Goal: Information Seeking & Learning: Learn about a topic

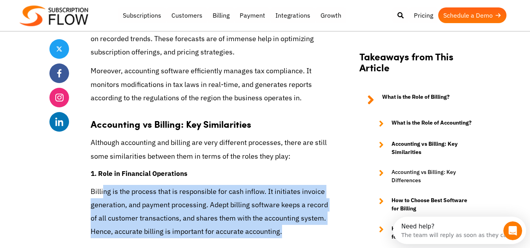
drag, startPoint x: 102, startPoint y: 166, endPoint x: 289, endPoint y: 204, distance: 190.2
click at [289, 204] on p "Billing is the process that is responsible for cash inflow. It initiates invoic…" at bounding box center [209, 212] width 237 height 54
click at [279, 206] on p "Billing is the process that is responsible for cash inflow. It initiates invoic…" at bounding box center [209, 212] width 237 height 54
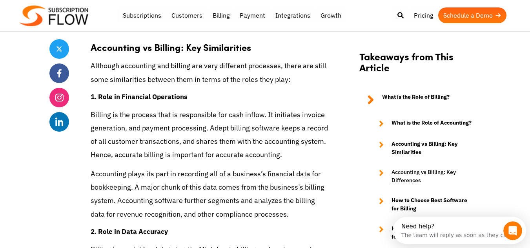
scroll to position [1688, 0]
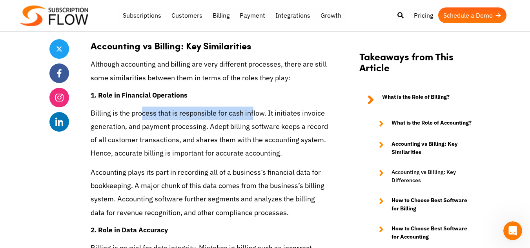
drag, startPoint x: 142, startPoint y: 86, endPoint x: 254, endPoint y: 89, distance: 112.3
click at [251, 107] on p "Billing is the process that is responsible for cash inflow. It initiates invoic…" at bounding box center [209, 134] width 237 height 54
click at [258, 107] on p "Billing is the process that is responsible for cash inflow. It initiates invoic…" at bounding box center [209, 134] width 237 height 54
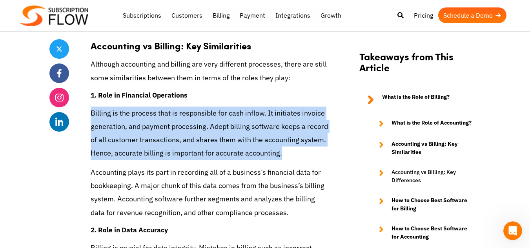
drag, startPoint x: 93, startPoint y: 87, endPoint x: 290, endPoint y: 127, distance: 201.4
click at [290, 127] on p "Billing is the process that is responsible for cash inflow. It initiates invoic…" at bounding box center [209, 134] width 237 height 54
copy p "Billing is the process that is responsible for cash inflow. It initiates invoic…"
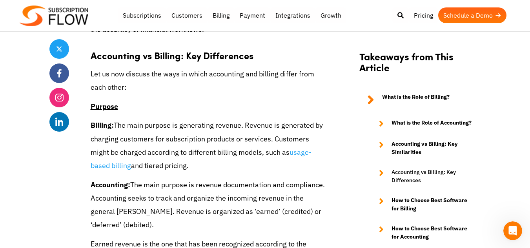
scroll to position [2394, 0]
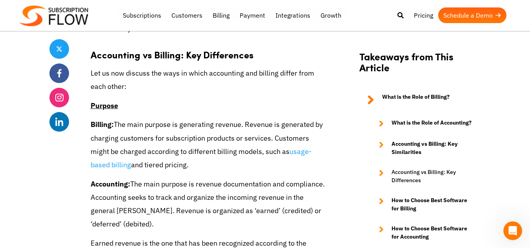
drag, startPoint x: 173, startPoint y: 95, endPoint x: 233, endPoint y: 139, distance: 74.5
click at [238, 141] on p "Billing: The main purpose is generating revenue. Revenue is generated by chargi…" at bounding box center [209, 145] width 237 height 54
click at [217, 139] on p "Billing: The main purpose is generating revenue. Revenue is generated by chargi…" at bounding box center [209, 145] width 237 height 54
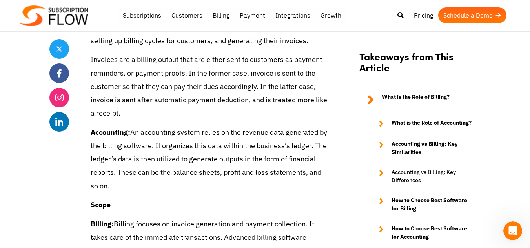
scroll to position [2590, 0]
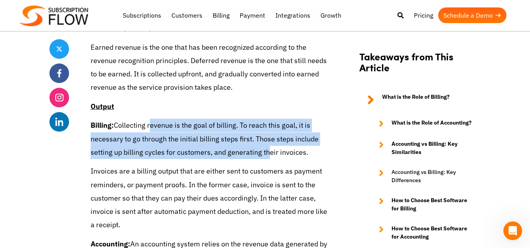
drag, startPoint x: 155, startPoint y: 99, endPoint x: 270, endPoint y: 130, distance: 119.3
click at [262, 132] on p "Billing: Collecting revenue is the goal of billing. To reach this goal, it is n…" at bounding box center [209, 139] width 237 height 40
click at [305, 119] on p "Billing: Collecting revenue is the goal of billing. To reach this goal, it is n…" at bounding box center [209, 139] width 237 height 40
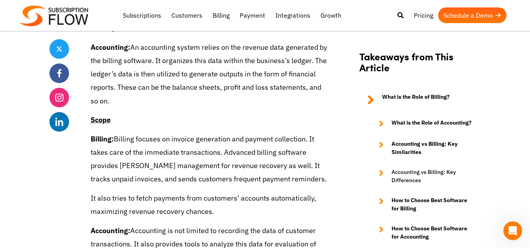
scroll to position [2826, 0]
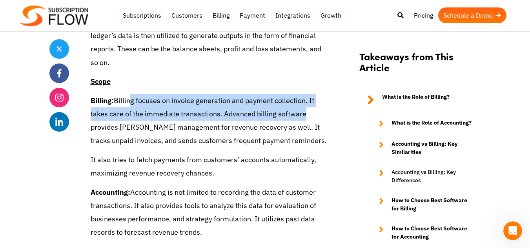
drag, startPoint x: 133, startPoint y: 79, endPoint x: 288, endPoint y: 98, distance: 156.2
click at [301, 94] on p "Billing: Billing focuses on invoice generation and payment collection. It takes…" at bounding box center [209, 121] width 237 height 54
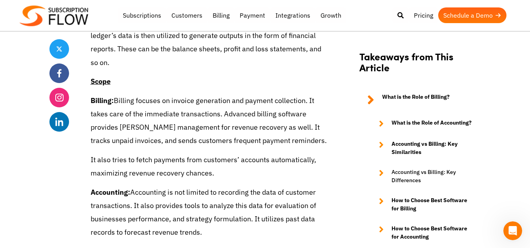
click at [270, 100] on p "Billing: Billing focuses on invoice generation and payment collection. It takes…" at bounding box center [209, 121] width 237 height 54
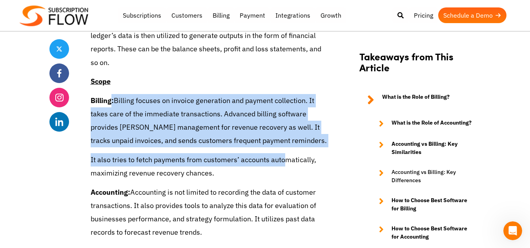
drag, startPoint x: 113, startPoint y: 75, endPoint x: 282, endPoint y: 140, distance: 181.1
click at [277, 153] on p "It also tries to fetch payments from customers’ accounts automatically, maximiz…" at bounding box center [209, 166] width 237 height 27
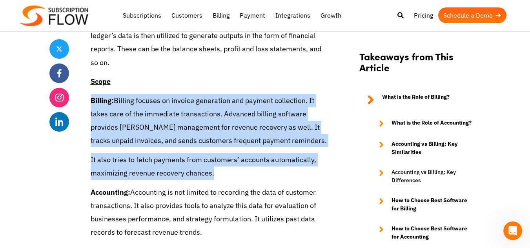
drag, startPoint x: 237, startPoint y: 148, endPoint x: 205, endPoint y: 103, distance: 55.7
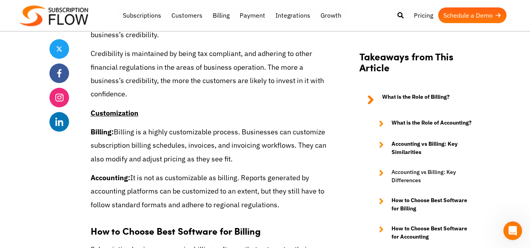
scroll to position [3297, 0]
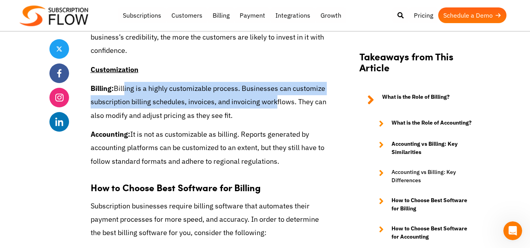
drag, startPoint x: 126, startPoint y: 64, endPoint x: 273, endPoint y: 91, distance: 150.0
click at [273, 88] on p "Billing: Billing is a highly customizable process. Businesses can customize sub…" at bounding box center [209, 102] width 237 height 40
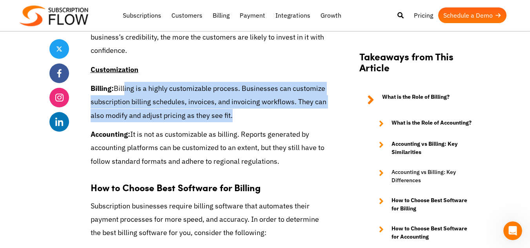
click at [273, 91] on p "Billing: Billing is a highly customizable process. Businesses can customize sub…" at bounding box center [209, 102] width 237 height 40
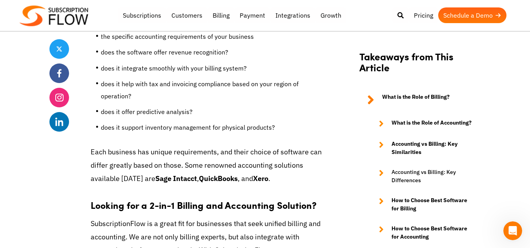
scroll to position [3964, 0]
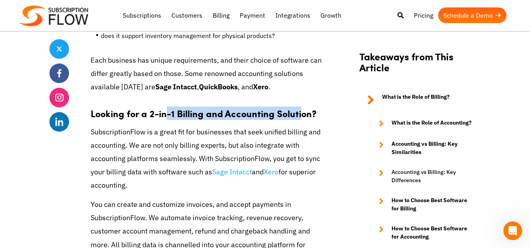
drag, startPoint x: 167, startPoint y: 81, endPoint x: 301, endPoint y: 79, distance: 133.8
click at [301, 107] on strong "Looking for a 2-in-1 Billing and Accounting Solution?" at bounding box center [204, 113] width 226 height 13
